Goal: Transaction & Acquisition: Purchase product/service

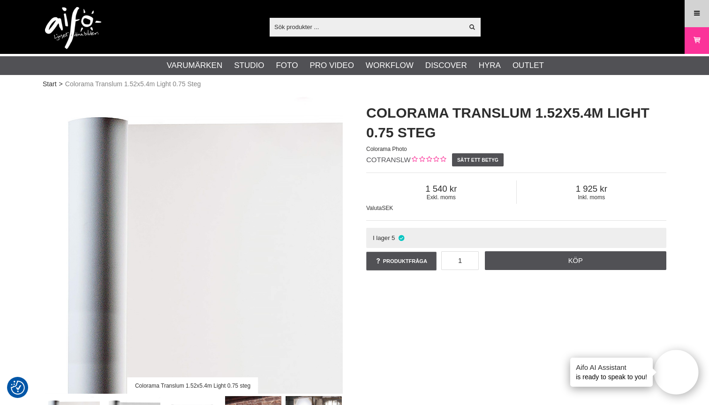
click at [697, 13] on icon at bounding box center [697, 13] width 8 height 10
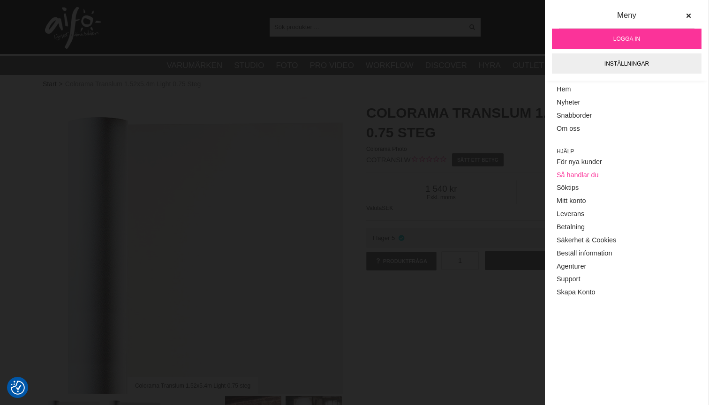
click at [566, 175] on link "Så handlar du" at bounding box center [627, 174] width 140 height 13
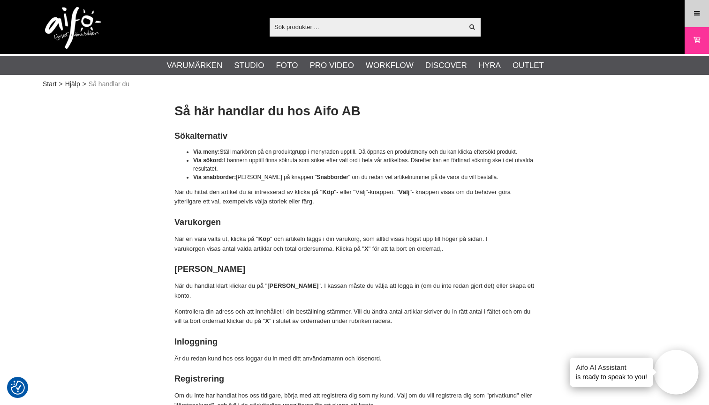
click at [693, 14] on icon at bounding box center [697, 13] width 8 height 10
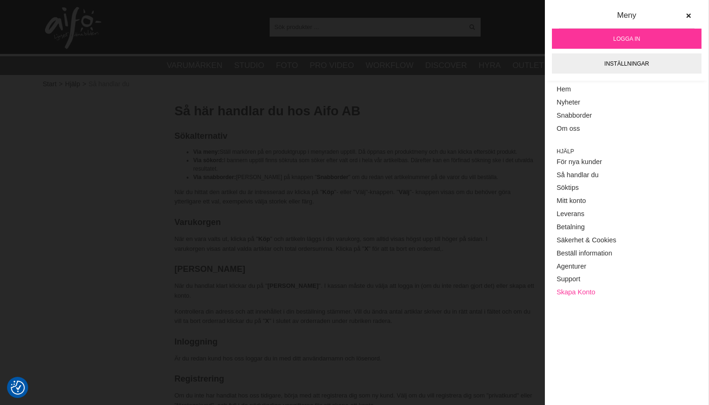
click at [576, 287] on link "Skapa Konto" at bounding box center [627, 292] width 140 height 13
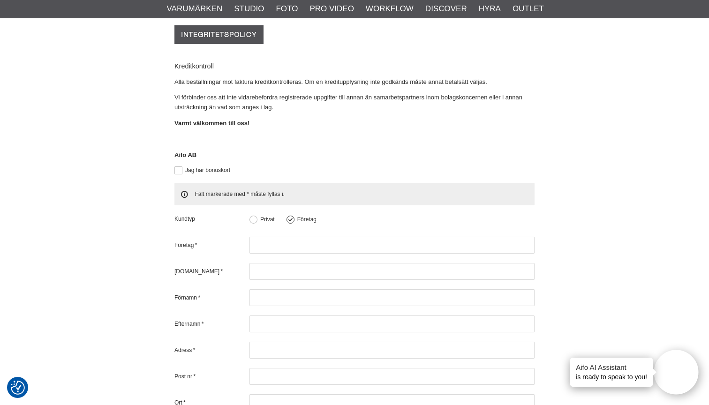
scroll to position [249, 0]
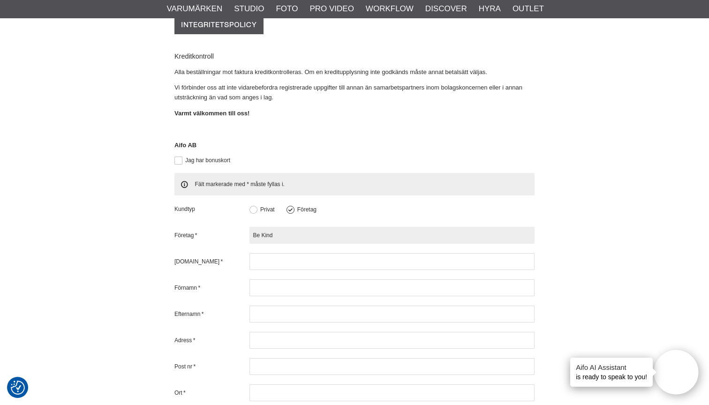
type input "Be Kind"
click at [345, 227] on input "Be Kind Varumärkesutvecklare" at bounding box center [391, 235] width 285 height 17
type input "Be Kind Varumärkesutvecklare AB"
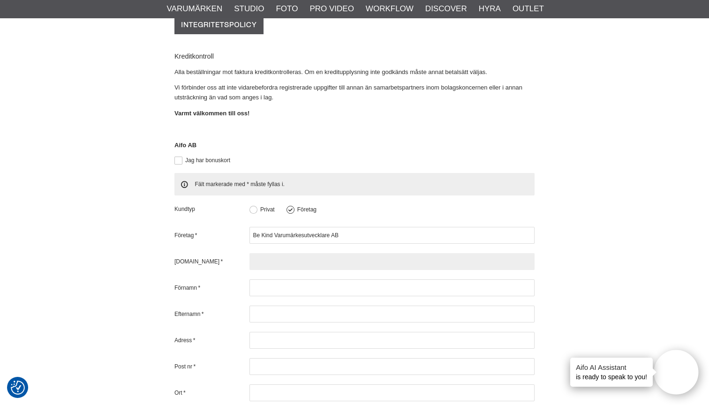
click at [292, 253] on input "text" at bounding box center [391, 261] width 285 height 17
type input "556685-4351"
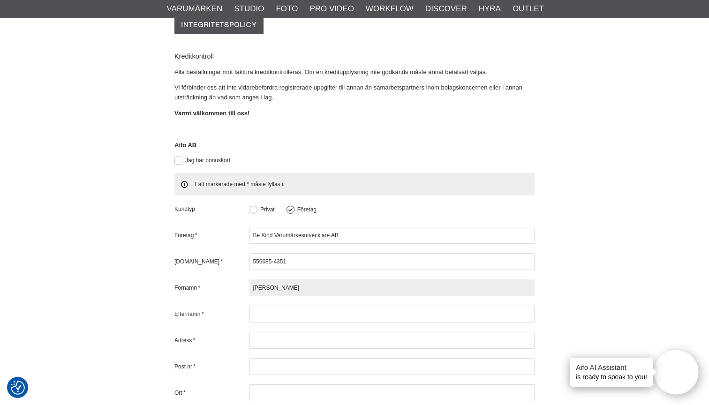
type input "Magnus"
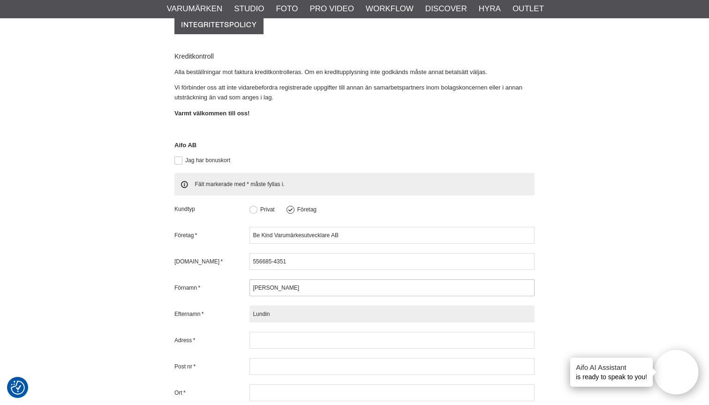
type input "Lundin"
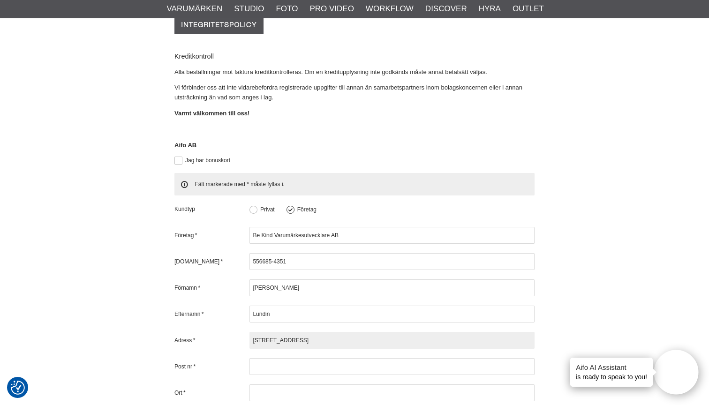
click at [354, 332] on input "Ingaredsgatan 64A" at bounding box center [391, 340] width 285 height 17
type input "Ingaredsgatan 64A"
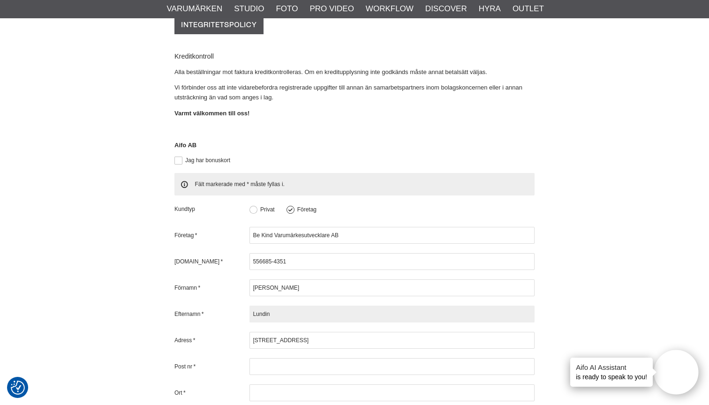
click at [371, 306] on input "Lundin" at bounding box center [391, 314] width 285 height 17
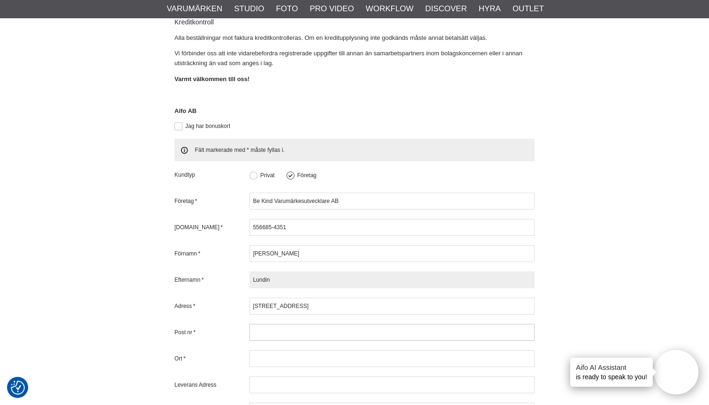
scroll to position [287, 0]
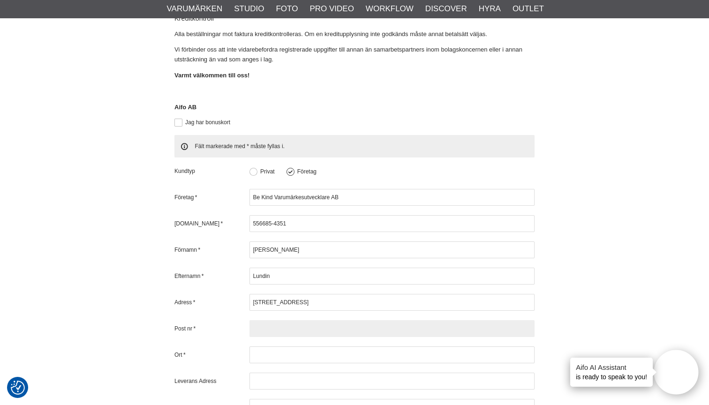
click at [296, 320] on input "text" at bounding box center [391, 328] width 285 height 17
type input "441 65"
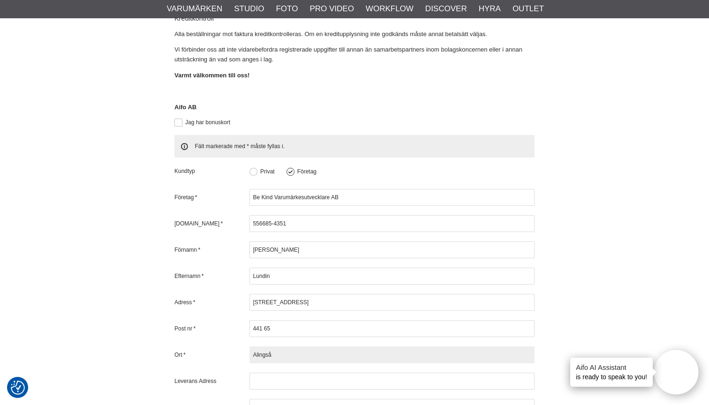
type input "Alingsås"
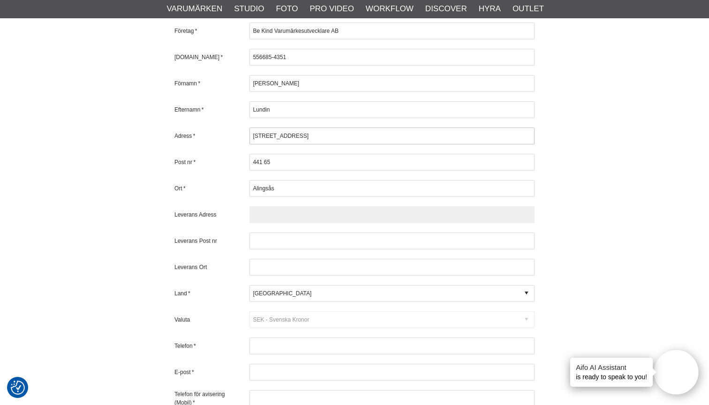
scroll to position [454, 0]
type input "Samma"
click at [315, 311] on div "Valuta Code D DKK Danska kronor USD Amerikanska dollar $ NOK NOK SEK Svenska Kr…" at bounding box center [354, 319] width 360 height 17
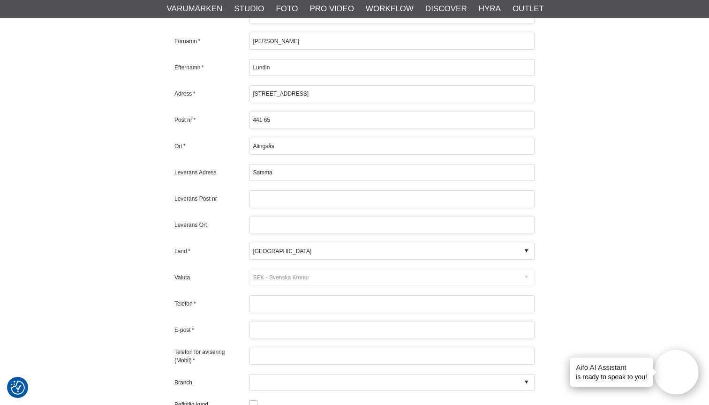
scroll to position [500, 0]
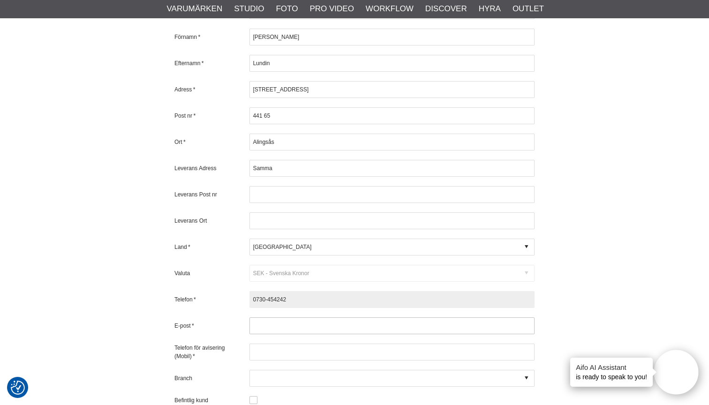
type input "0730-454242"
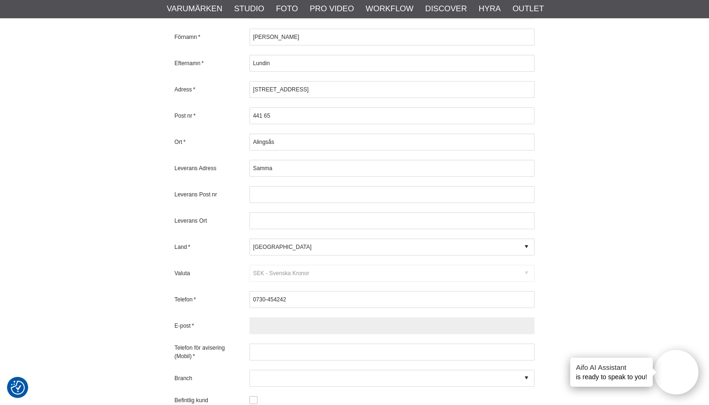
type input "magnus@bekind.se"
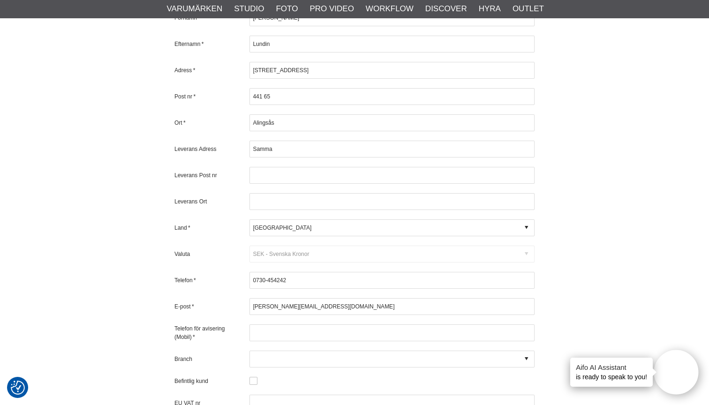
scroll to position [520, 0]
drag, startPoint x: 292, startPoint y: 268, endPoint x: 250, endPoint y: 267, distance: 41.7
click at [250, 271] on input "0730-454242" at bounding box center [391, 279] width 285 height 17
paste input "0730-454242"
type input "0730-454242"
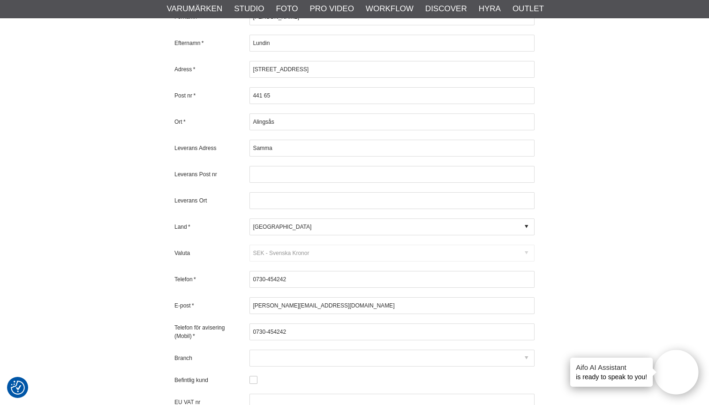
click at [316, 350] on div at bounding box center [391, 358] width 285 height 17
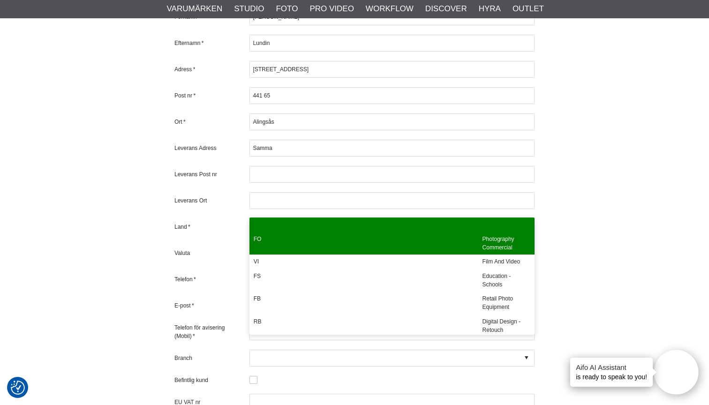
click at [361, 250] on div "FO" at bounding box center [363, 243] width 229 height 23
type input "FO - Photography Commercial"
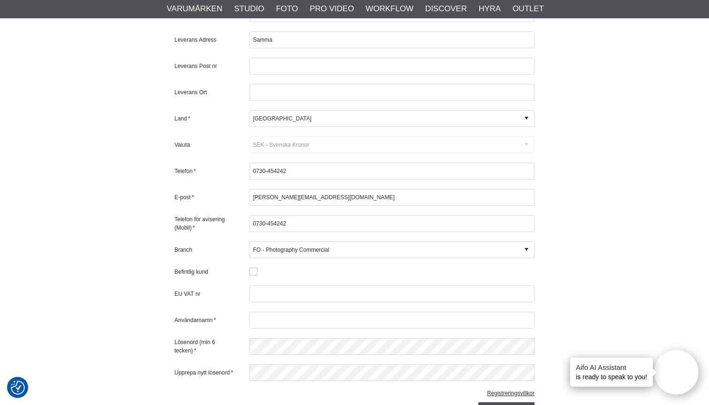
scroll to position [630, 0]
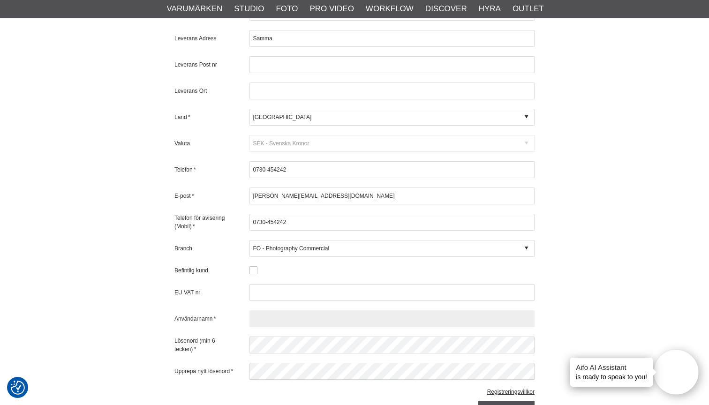
click at [268, 310] on input "text" at bounding box center [391, 318] width 285 height 17
type input "n"
type input "magnus@bekind.se"
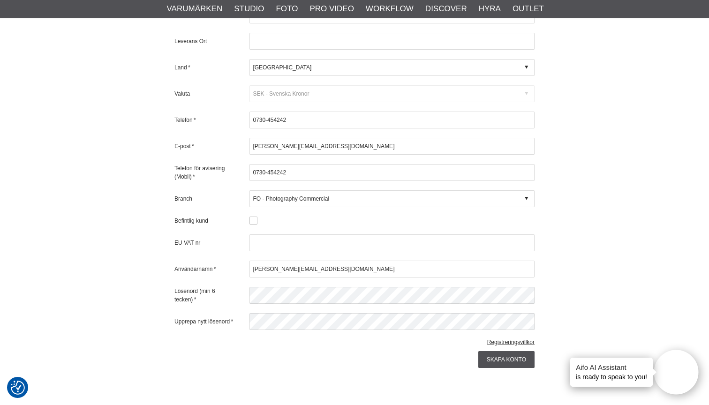
scroll to position [694, 0]
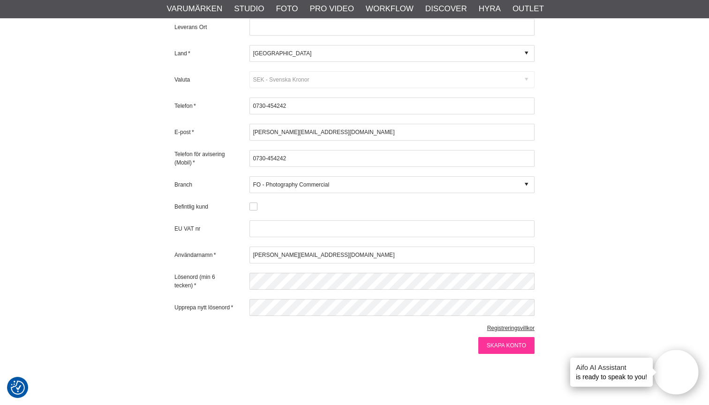
click at [513, 337] on input "Skapa konto" at bounding box center [506, 345] width 56 height 17
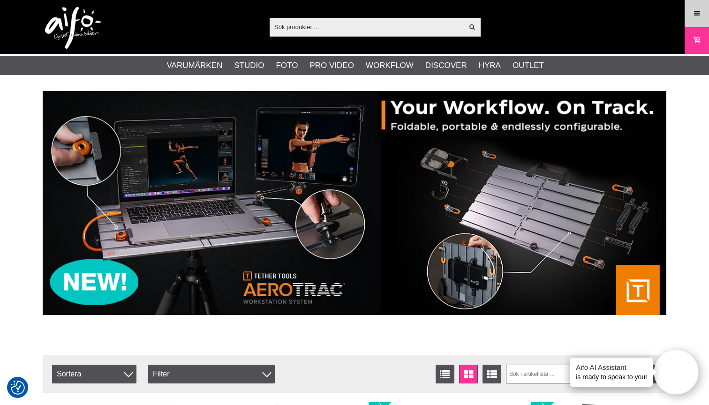
click at [693, 15] on icon at bounding box center [697, 13] width 8 height 10
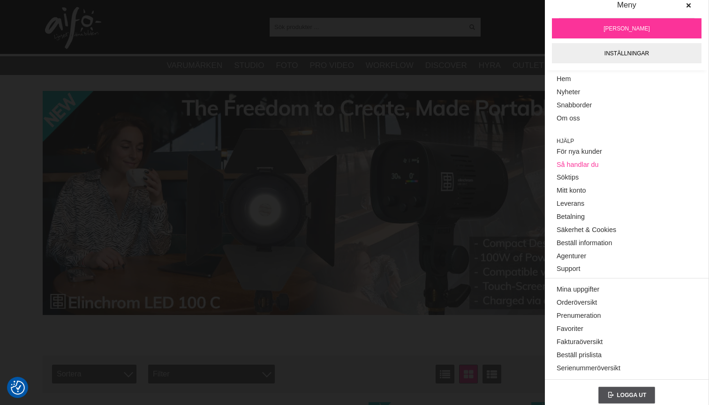
scroll to position [10, 0]
click at [509, 20] on div "Visa alla Artiklar Kategorier av artiklar Din sökning på gav inga träffar. Var …" at bounding box center [355, 27] width 638 height 54
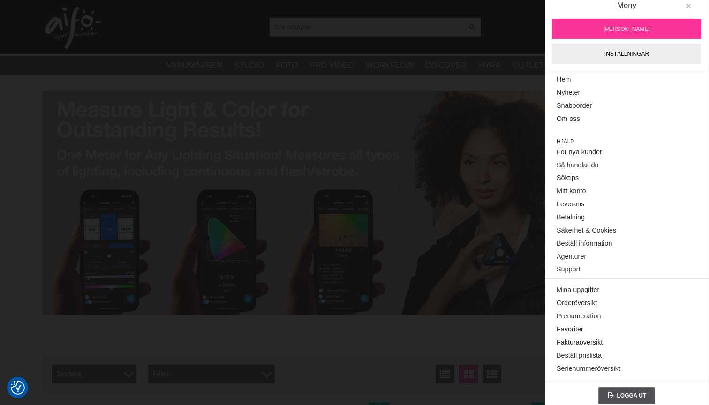
click at [689, 5] on icon at bounding box center [688, 6] width 7 height 7
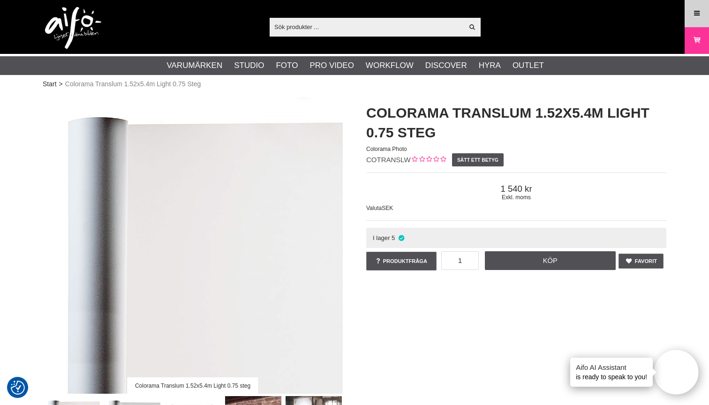
click at [698, 14] on icon at bounding box center [697, 13] width 8 height 10
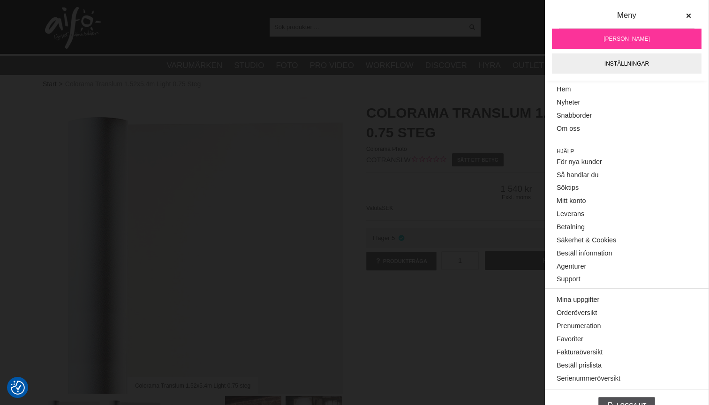
click at [698, 14] on div "Meny Magnus Lundin Inställningar" at bounding box center [627, 40] width 164 height 81
click at [688, 14] on icon at bounding box center [688, 16] width 7 height 7
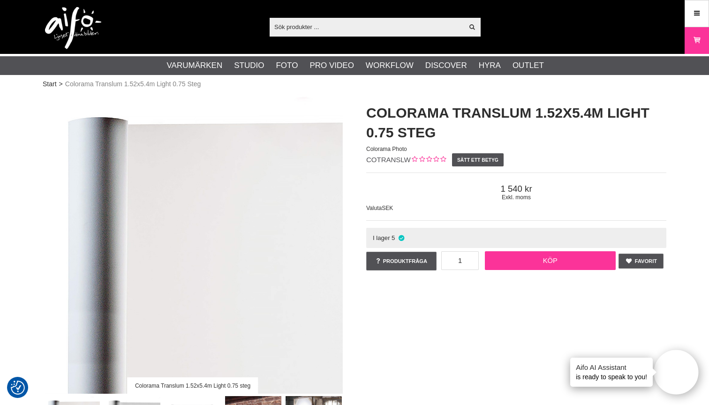
click at [556, 256] on link "Köp" at bounding box center [550, 260] width 131 height 19
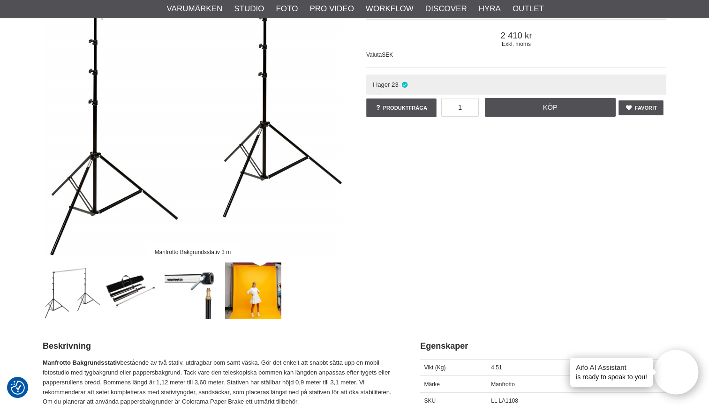
scroll to position [138, 0]
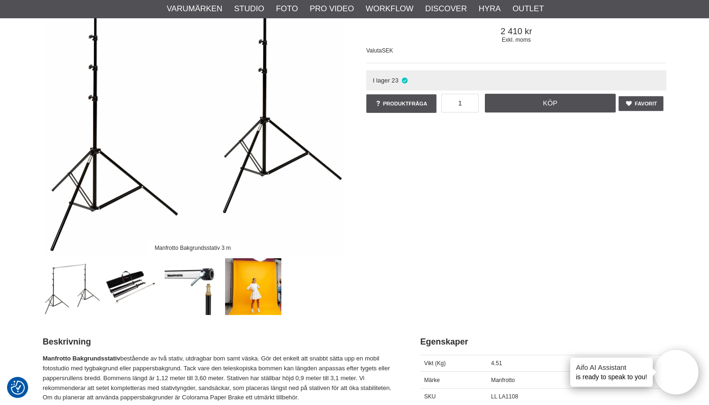
click at [131, 285] on img at bounding box center [132, 286] width 57 height 57
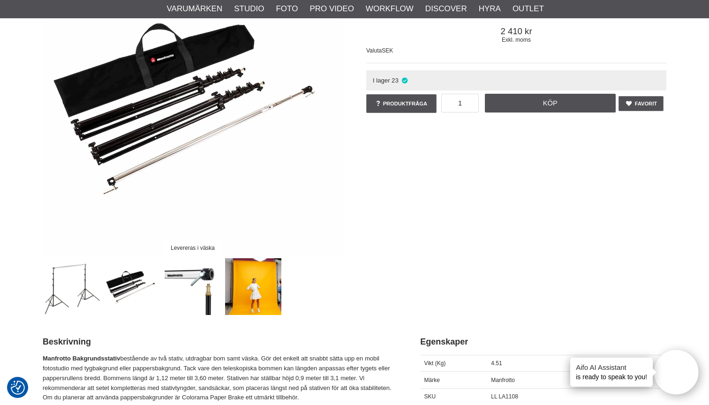
click at [195, 276] on img at bounding box center [193, 286] width 57 height 57
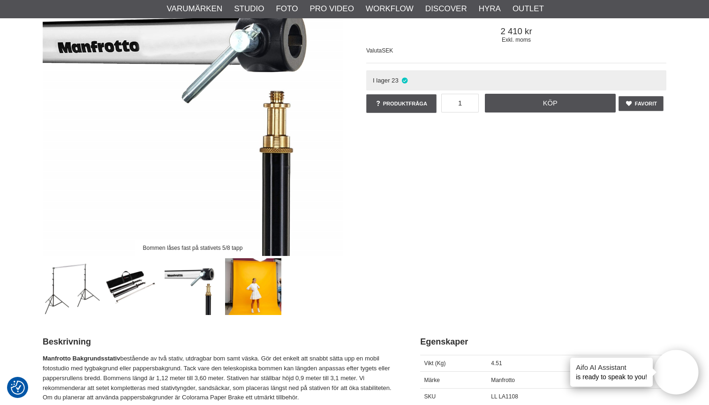
click at [260, 285] on img at bounding box center [253, 286] width 57 height 57
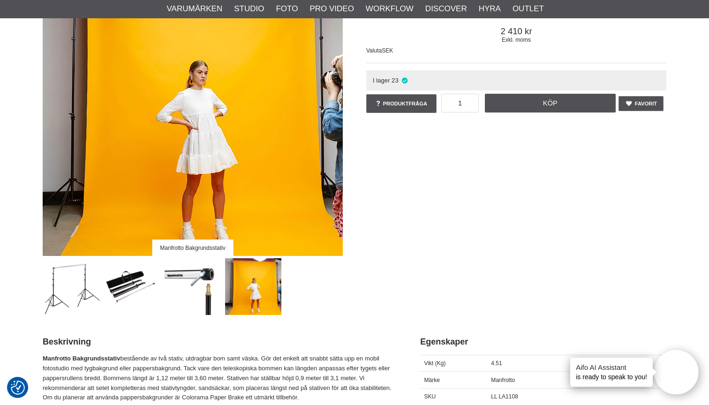
click at [197, 277] on img at bounding box center [193, 286] width 57 height 57
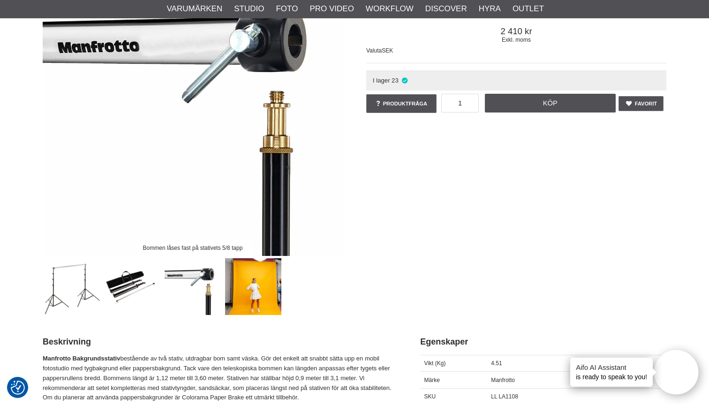
click at [132, 281] on img at bounding box center [132, 286] width 57 height 57
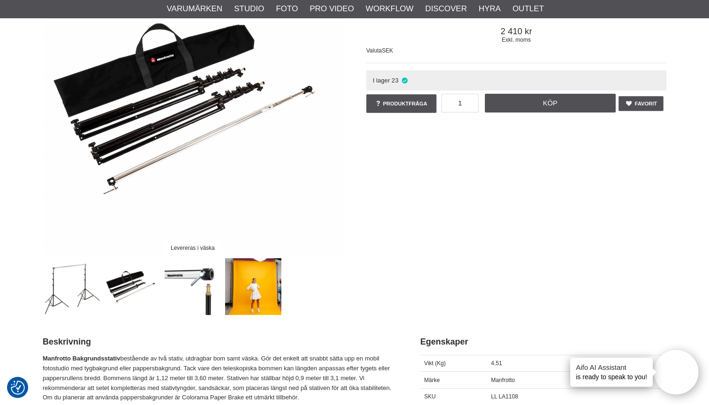
click at [67, 279] on img at bounding box center [72, 286] width 57 height 57
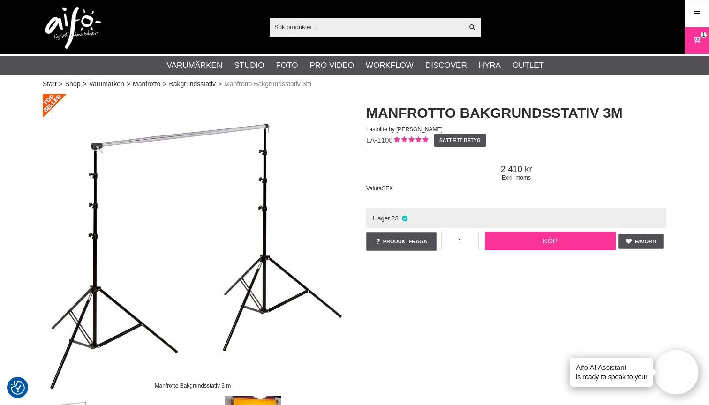
scroll to position [0, 0]
click at [555, 238] on link "Köp" at bounding box center [550, 241] width 131 height 19
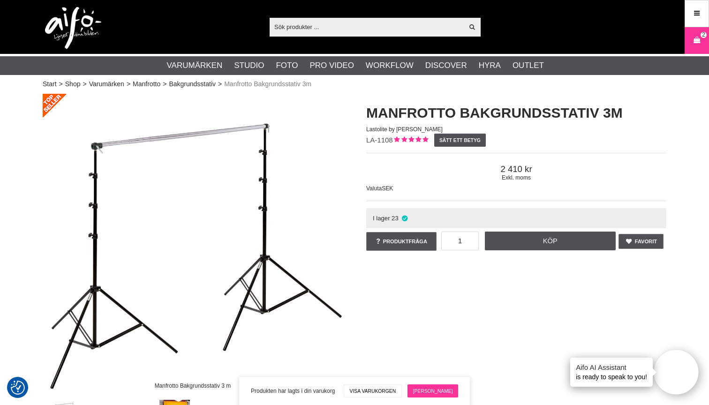
click at [435, 385] on link "[PERSON_NAME]" at bounding box center [432, 391] width 51 height 13
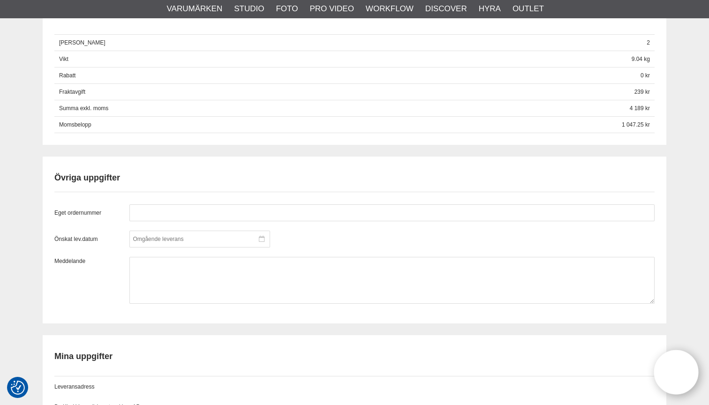
scroll to position [648, 0]
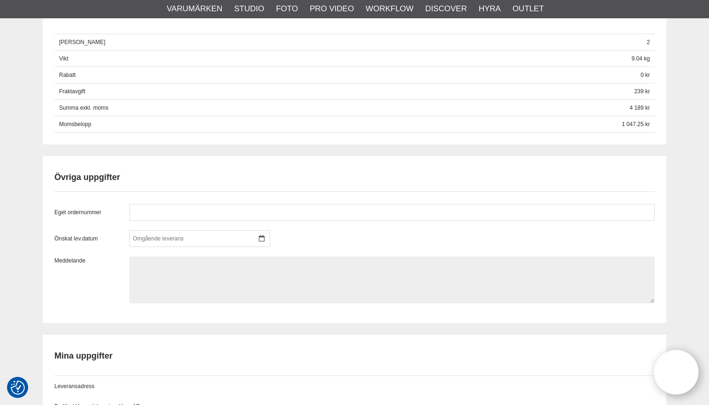
click at [183, 274] on textarea at bounding box center [391, 279] width 525 height 47
click at [247, 287] on textarea "Hej, Visst kan dessa användas tillsammans?" at bounding box center [391, 279] width 525 height 47
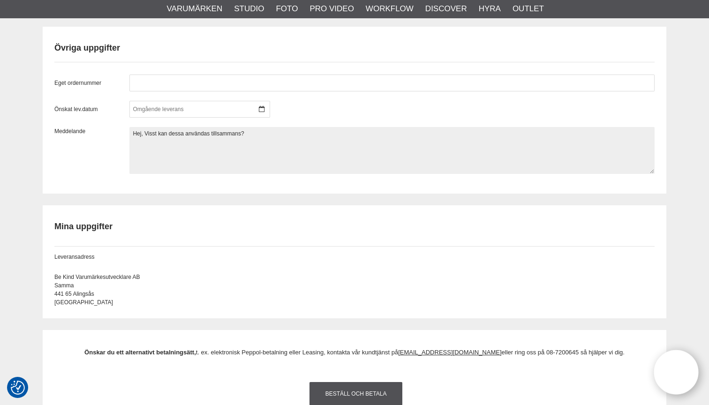
scroll to position [780, 0]
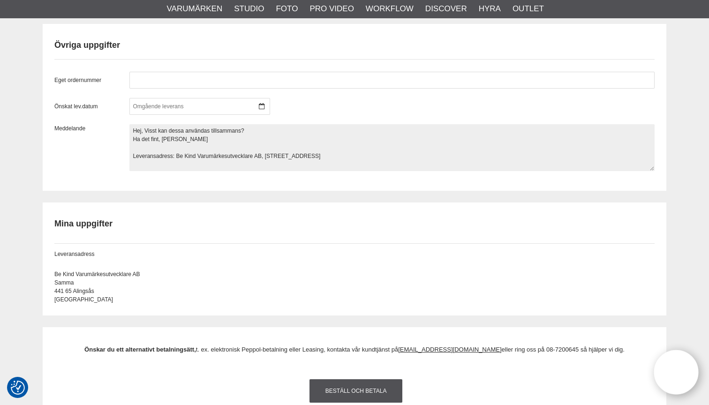
type textarea "Hej, Visst kan dessa användas tillsammans? Ha det fint, Magnus Leveransadress: …"
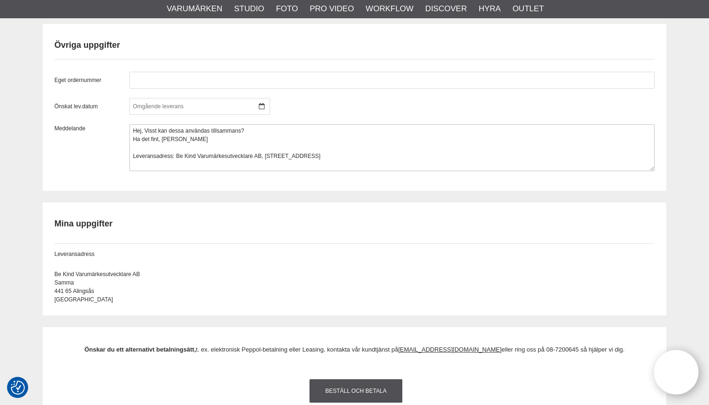
scroll to position [1202, 0]
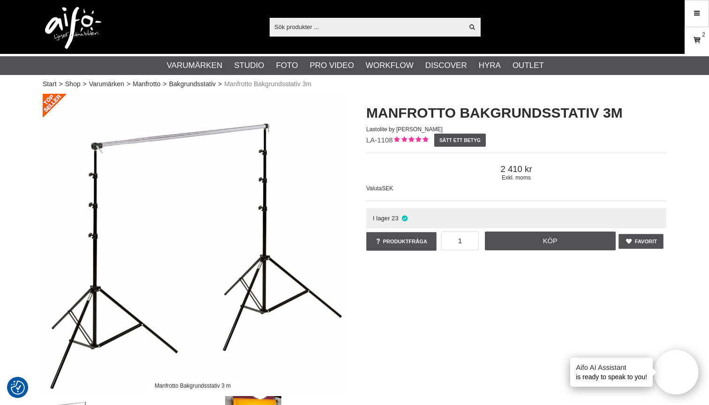
click at [697, 38] on icon at bounding box center [696, 40] width 9 height 10
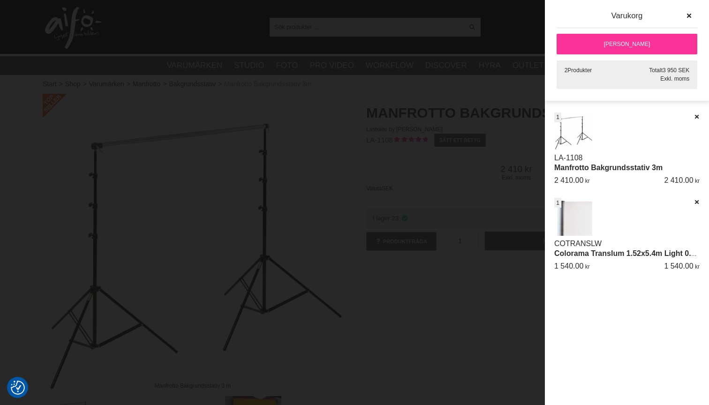
click at [625, 36] on link "[PERSON_NAME]" at bounding box center [627, 44] width 141 height 21
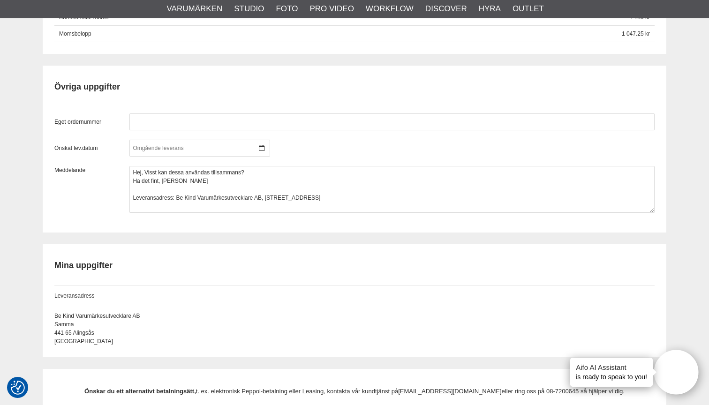
scroll to position [743, 0]
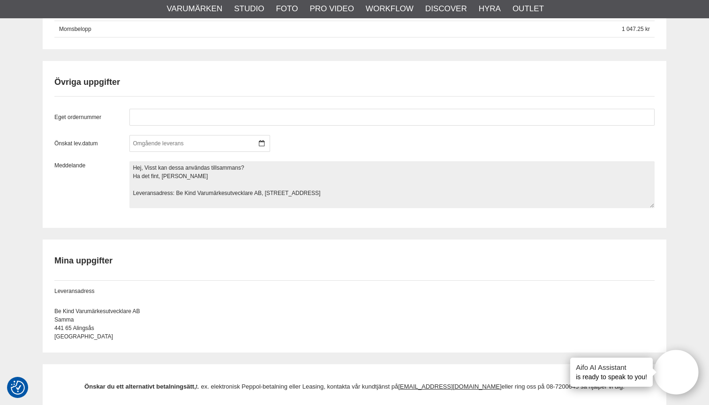
click at [334, 191] on textarea "Hej, Visst kan dessa användas tillsammans? Ha det fint, [PERSON_NAME] Leveransa…" at bounding box center [391, 184] width 525 height 47
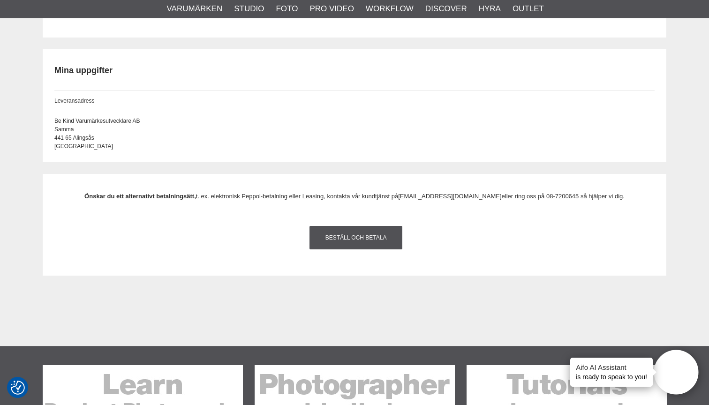
scroll to position [936, 0]
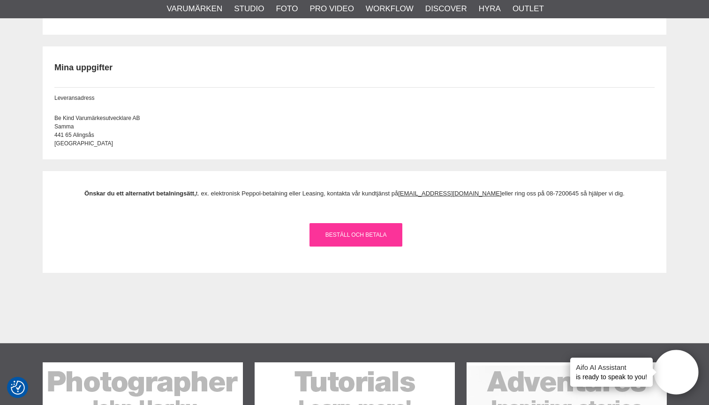
type textarea "Hej, Visst kan dessa användas tillsammans? Ha det fint, [PERSON_NAME] Leveransa…"
click at [363, 233] on link "Beställ och Betala" at bounding box center [355, 234] width 93 height 23
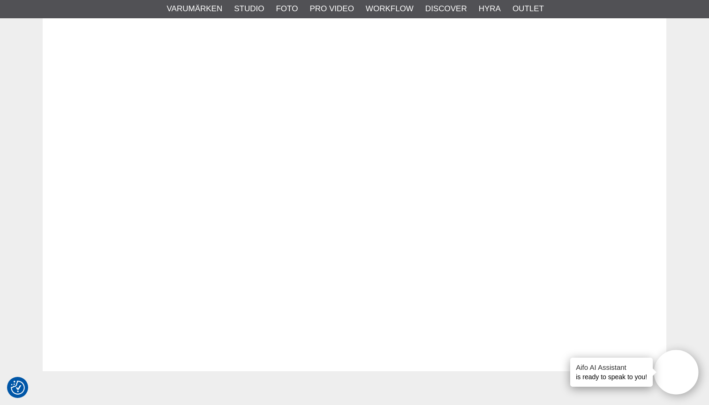
scroll to position [1364, 0]
